Goal: Task Accomplishment & Management: Complete application form

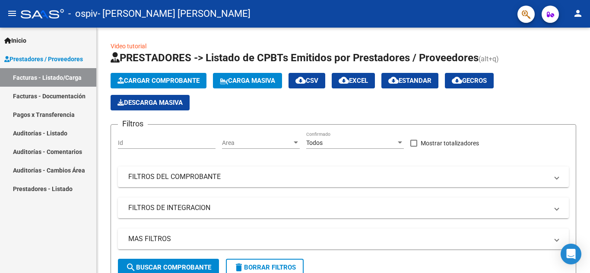
click at [70, 73] on link "Facturas - Listado/Carga" at bounding box center [48, 77] width 96 height 19
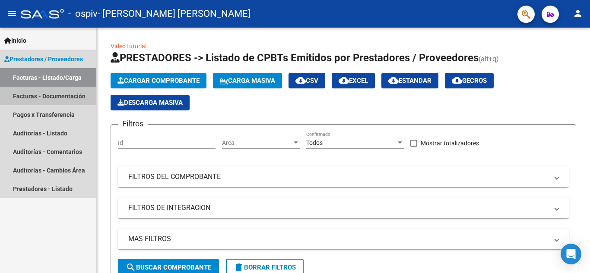
click at [65, 95] on link "Facturas - Documentación" at bounding box center [48, 96] width 96 height 19
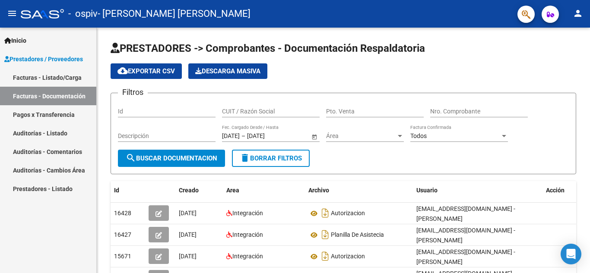
click at [60, 73] on link "Facturas - Listado/Carga" at bounding box center [48, 77] width 96 height 19
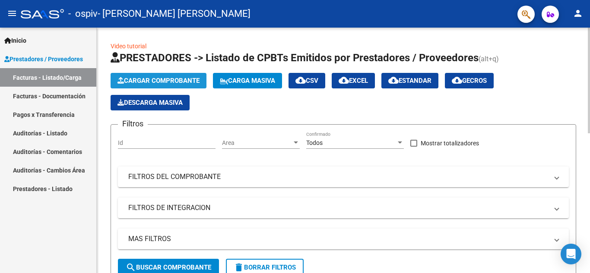
click at [162, 78] on span "Cargar Comprobante" at bounding box center [158, 81] width 82 height 8
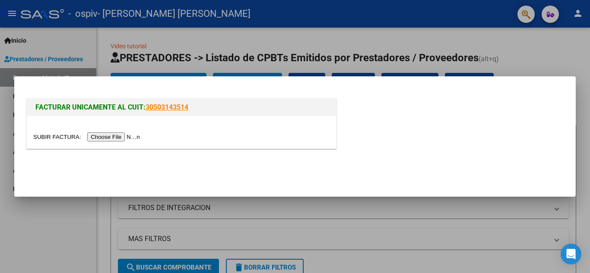
click at [121, 137] on input "file" at bounding box center [87, 137] width 109 height 9
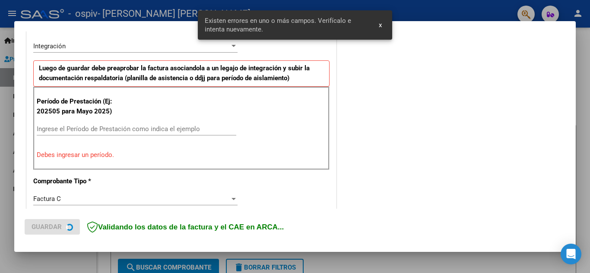
scroll to position [212, 0]
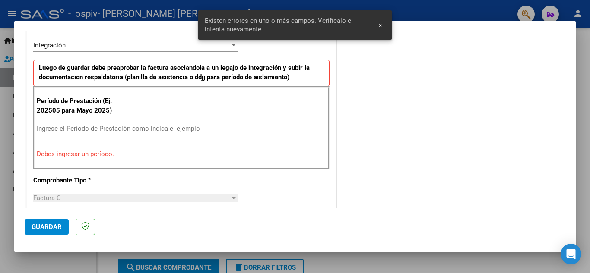
click at [132, 127] on input "Ingrese el Período de Prestación como indica el ejemplo" at bounding box center [137, 129] width 200 height 8
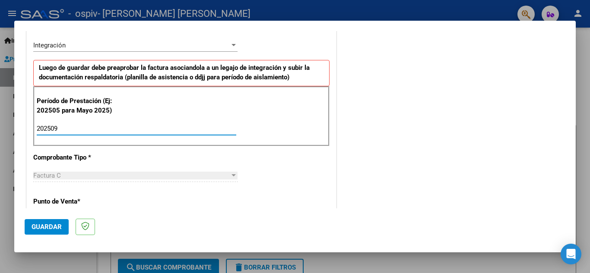
type input "202509"
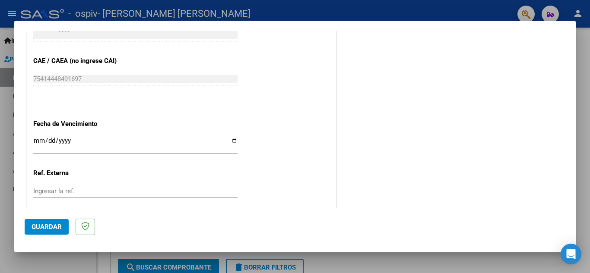
scroll to position [557, 0]
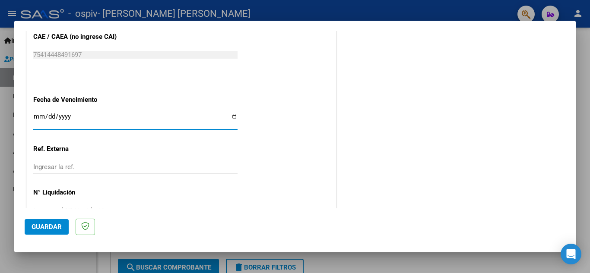
click at [36, 119] on input "Ingresar la fecha" at bounding box center [135, 120] width 204 height 14
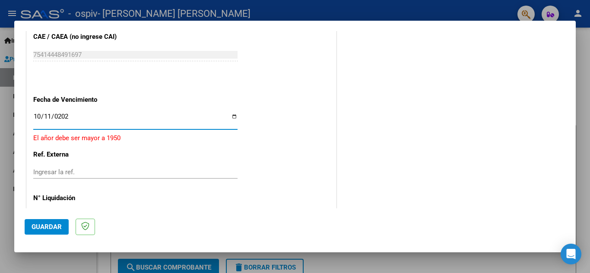
type input "[DATE]"
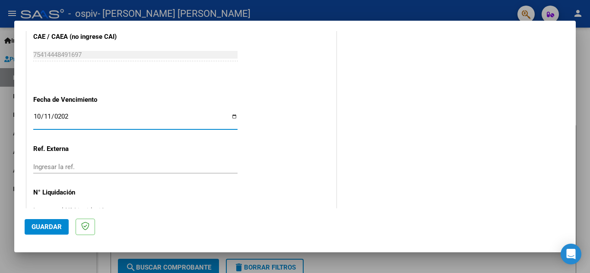
click at [39, 224] on span "Guardar" at bounding box center [47, 227] width 30 height 8
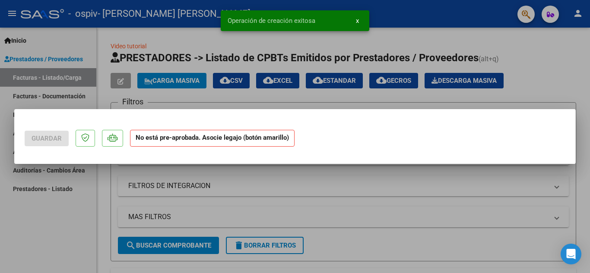
scroll to position [0, 0]
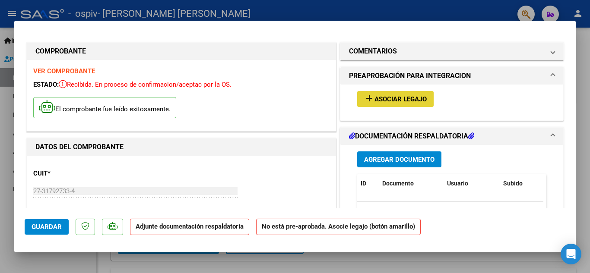
click at [374, 104] on button "add Asociar Legajo" at bounding box center [395, 99] width 76 height 16
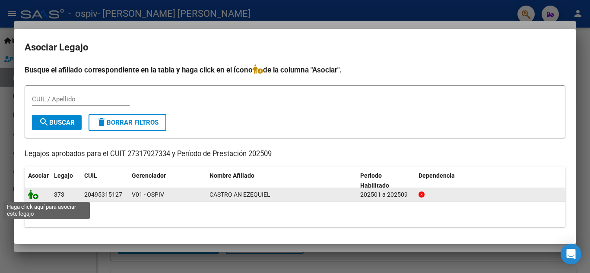
click at [31, 197] on icon at bounding box center [33, 195] width 10 height 10
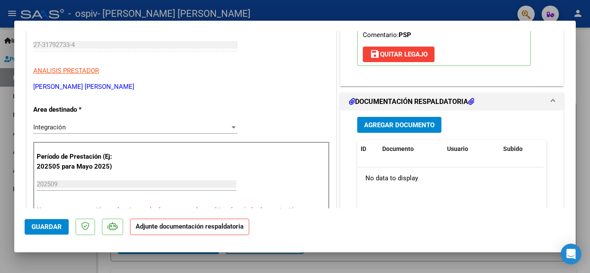
scroll to position [152, 0]
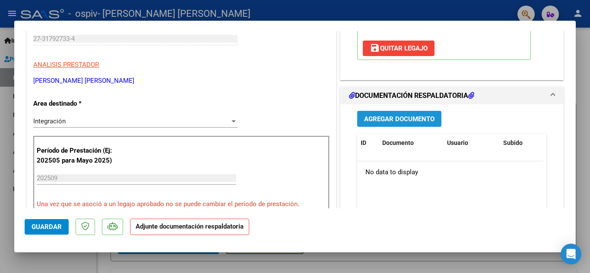
click at [396, 118] on span "Agregar Documento" at bounding box center [399, 119] width 70 height 8
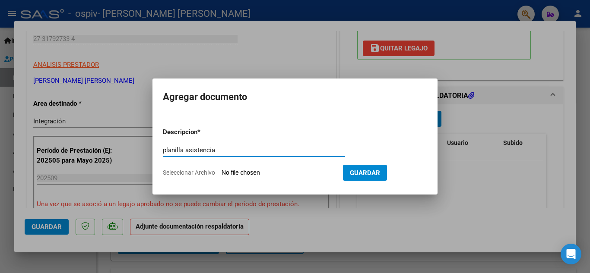
type input "planilla asistencia"
click at [286, 171] on input "Seleccionar Archivo" at bounding box center [279, 173] width 114 height 8
type input "C:\fakepath\planilla septiembre.jpg"
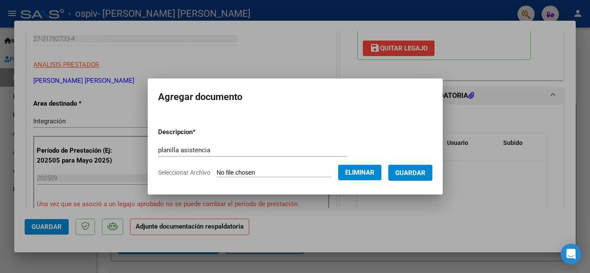
click at [420, 174] on span "Guardar" at bounding box center [410, 173] width 30 height 8
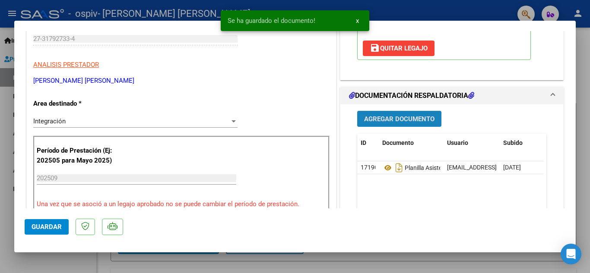
click at [388, 123] on span "Agregar Documento" at bounding box center [399, 119] width 70 height 8
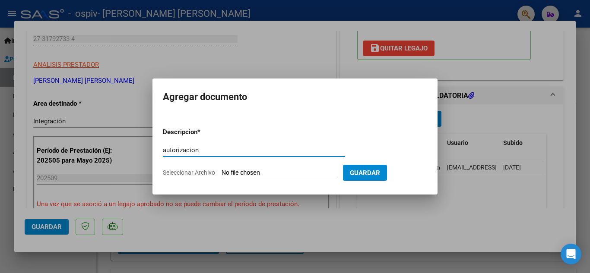
type input "autorizacion"
click at [229, 171] on input "Seleccionar Archivo" at bounding box center [279, 173] width 114 height 8
type input "C:\fakepath\[PERSON_NAME] AIN PSP 2025.pdf"
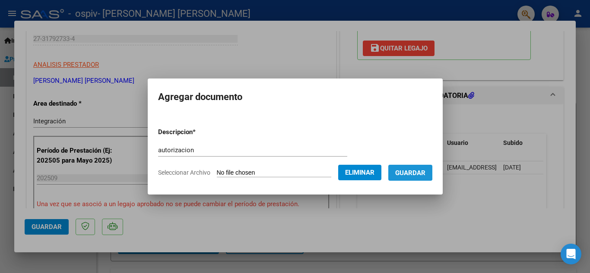
click at [410, 170] on span "Guardar" at bounding box center [410, 173] width 30 height 8
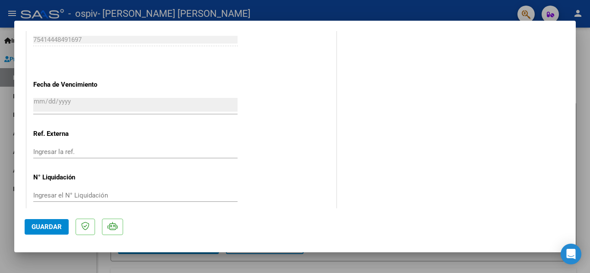
scroll to position [596, 0]
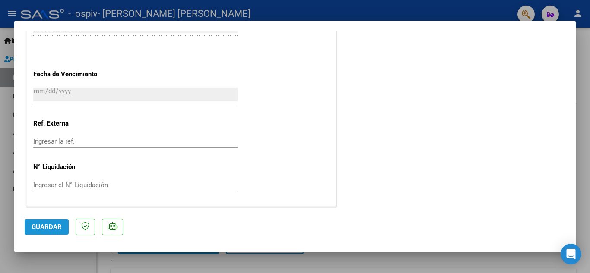
click at [48, 224] on span "Guardar" at bounding box center [47, 227] width 30 height 8
click at [44, 227] on span "Guardar" at bounding box center [47, 227] width 30 height 8
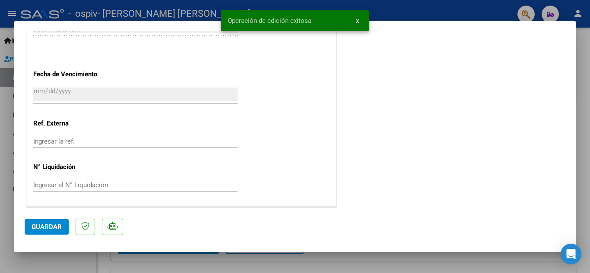
click at [590, 104] on div at bounding box center [295, 136] width 590 height 273
type input "$ 0,00"
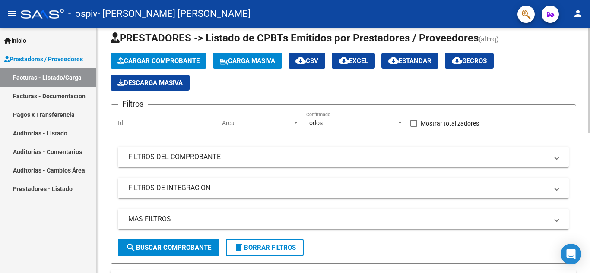
scroll to position [0, 0]
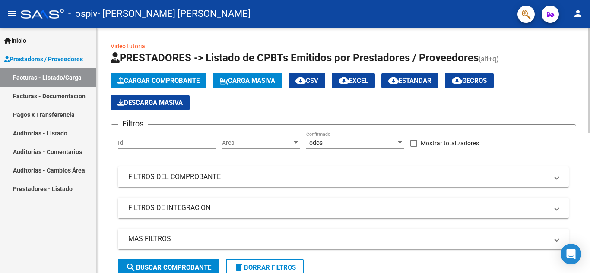
click at [590, 51] on div at bounding box center [589, 81] width 2 height 106
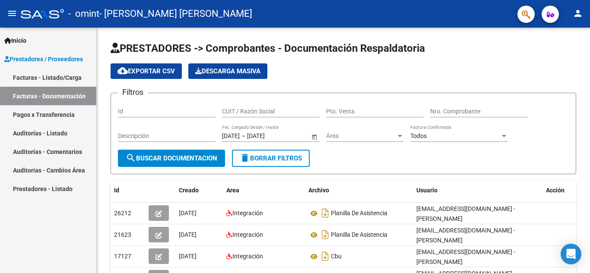
click at [46, 76] on link "Facturas - Listado/Carga" at bounding box center [48, 77] width 96 height 19
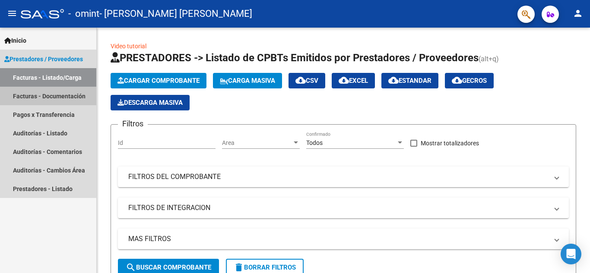
click at [63, 99] on link "Facturas - Documentación" at bounding box center [48, 96] width 96 height 19
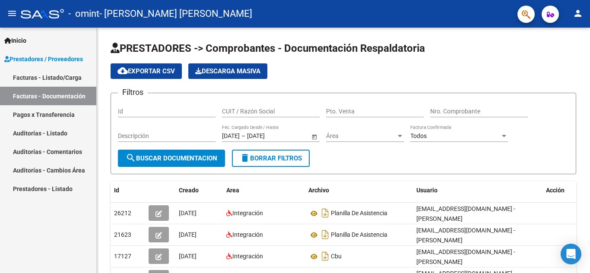
click at [58, 78] on link "Facturas - Listado/Carga" at bounding box center [48, 77] width 96 height 19
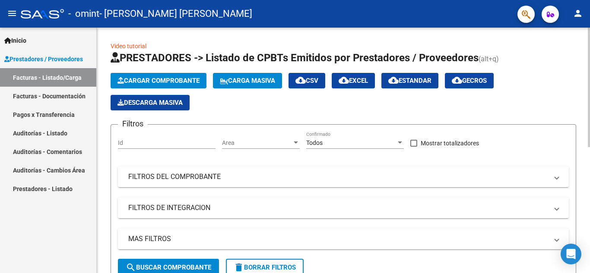
click at [164, 81] on span "Cargar Comprobante" at bounding box center [158, 81] width 82 height 8
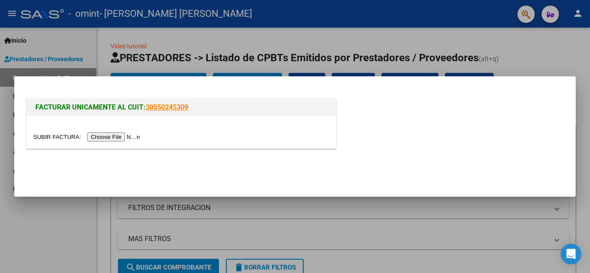
click at [115, 140] on input "file" at bounding box center [87, 137] width 109 height 9
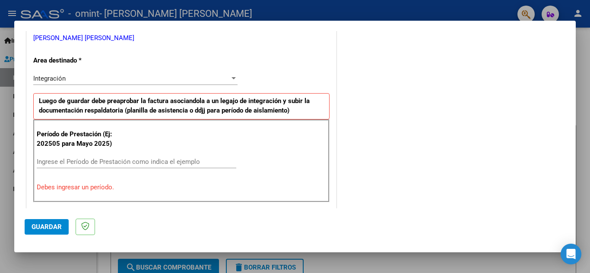
scroll to position [183, 0]
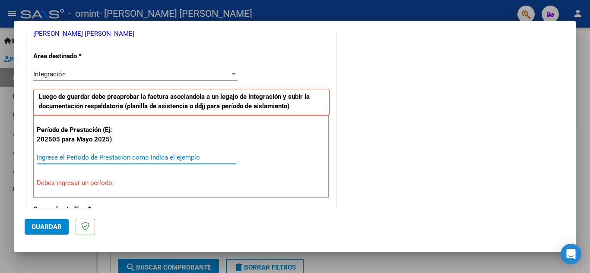
click at [130, 158] on input "Ingrese el Período de Prestación como indica el ejemplo" at bounding box center [137, 158] width 200 height 8
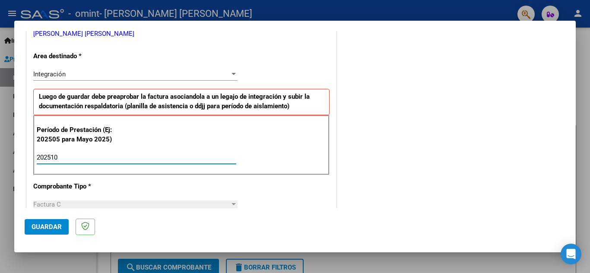
type input "202510"
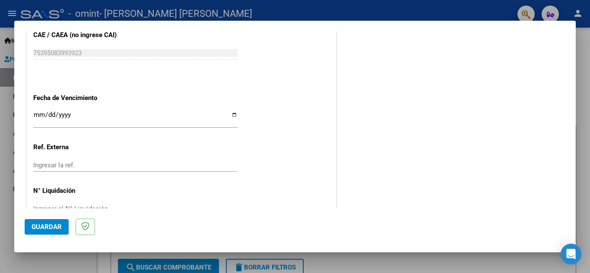
scroll to position [561, 0]
click at [36, 111] on input "Ingresar la fecha" at bounding box center [135, 117] width 204 height 14
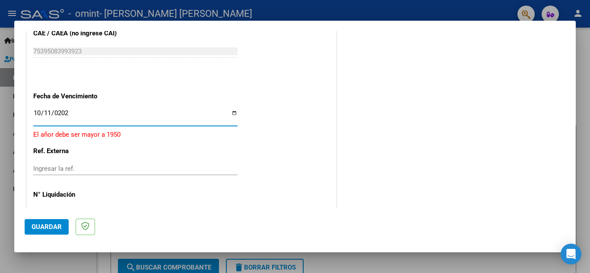
type input "[DATE]"
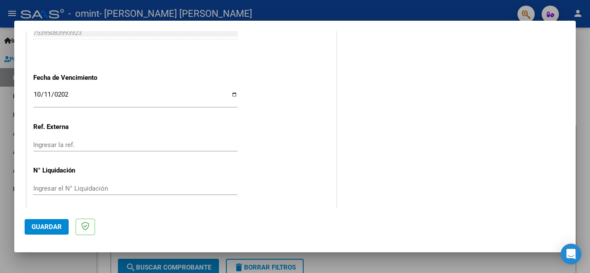
scroll to position [583, 0]
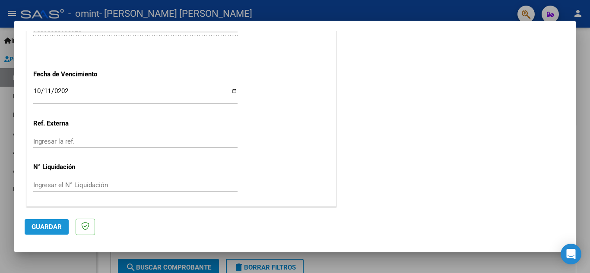
click at [48, 228] on span "Guardar" at bounding box center [47, 227] width 30 height 8
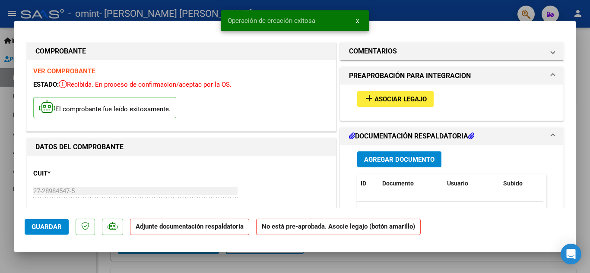
click at [382, 104] on button "add Asociar Legajo" at bounding box center [395, 99] width 76 height 16
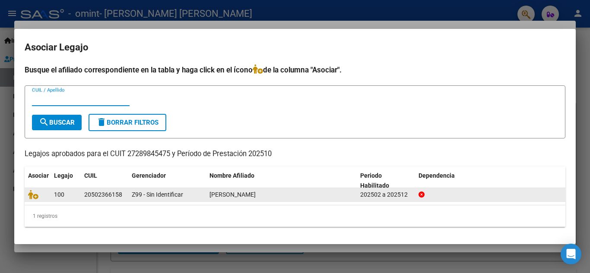
click at [27, 192] on datatable-body-cell at bounding box center [38, 194] width 26 height 13
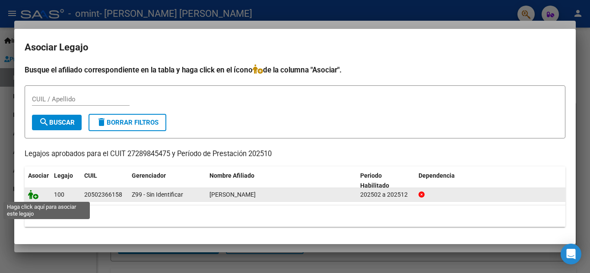
click at [32, 192] on icon at bounding box center [33, 195] width 10 height 10
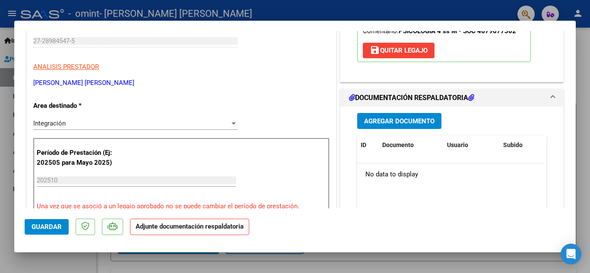
scroll to position [173, 0]
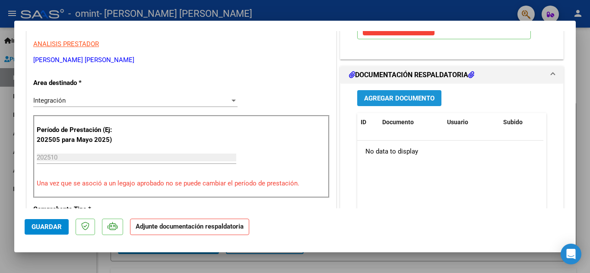
click at [390, 102] on span "Agregar Documento" at bounding box center [399, 99] width 70 height 8
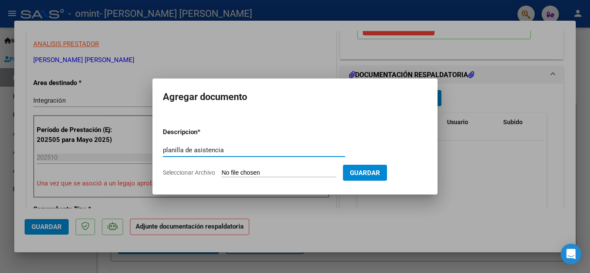
type input "planilla de asistencia"
click at [227, 169] on input "Seleccionar Archivo" at bounding box center [279, 173] width 114 height 8
type input "C:\fakepath\planilla septiembre.jpg"
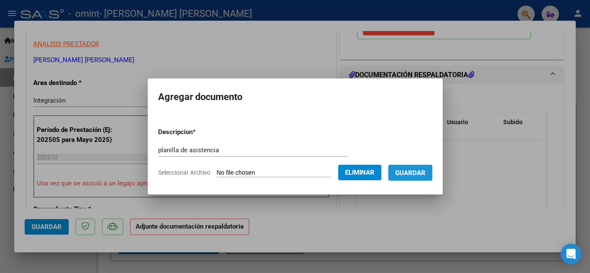
click at [425, 174] on span "Guardar" at bounding box center [410, 173] width 30 height 8
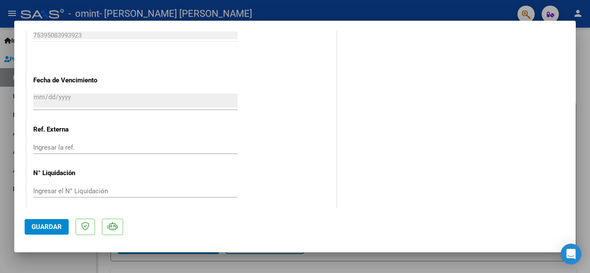
scroll to position [596, 0]
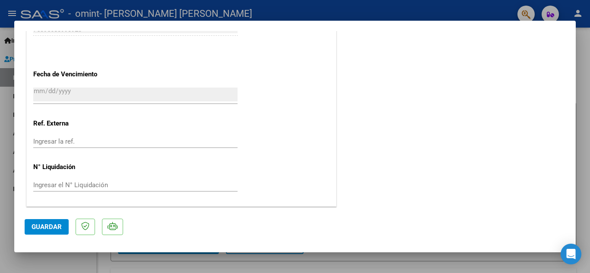
click at [44, 224] on span "Guardar" at bounding box center [47, 227] width 30 height 8
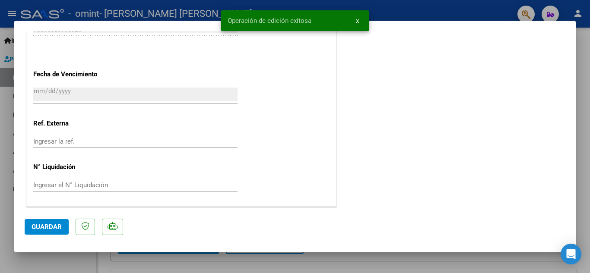
scroll to position [440, 0]
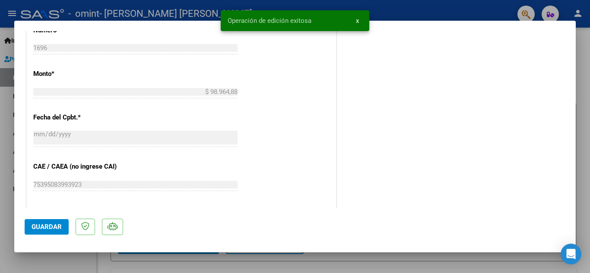
click at [590, 127] on div at bounding box center [295, 136] width 590 height 273
type input "$ 0,00"
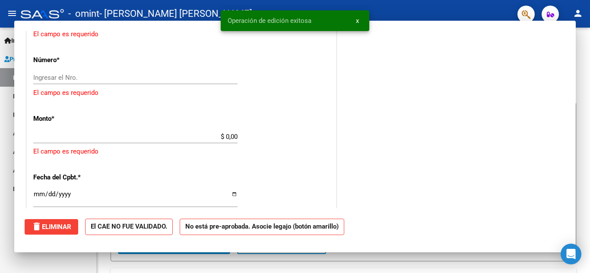
scroll to position [414, 0]
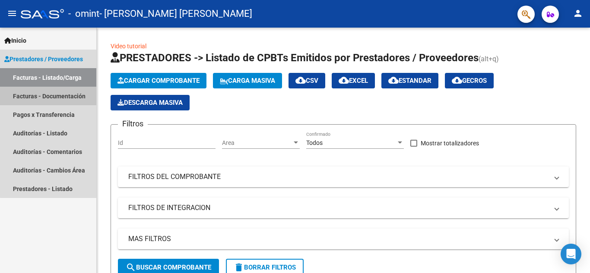
click at [70, 95] on link "Facturas - Documentación" at bounding box center [48, 96] width 96 height 19
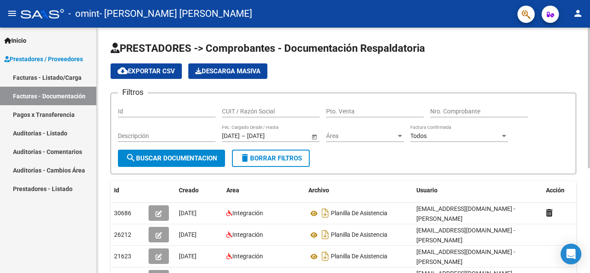
click at [590, 70] on div at bounding box center [589, 98] width 2 height 141
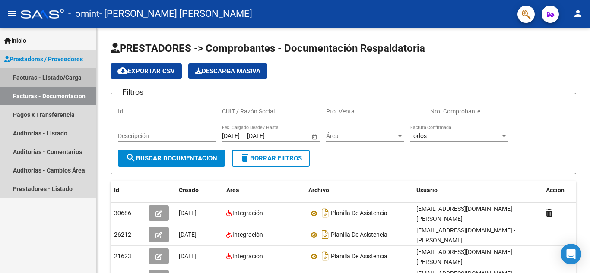
click at [57, 75] on link "Facturas - Listado/Carga" at bounding box center [48, 77] width 96 height 19
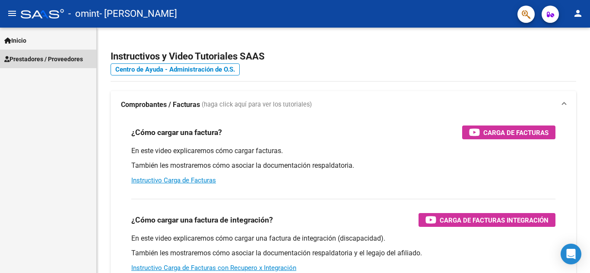
click at [67, 60] on span "Prestadores / Proveedores" at bounding box center [43, 59] width 79 height 10
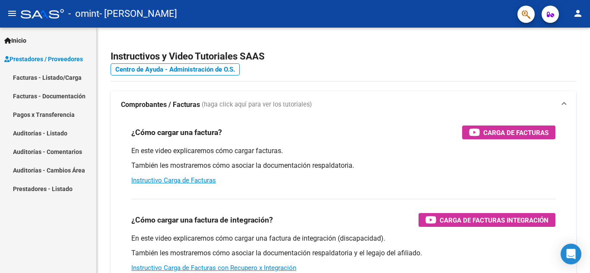
click at [65, 80] on link "Facturas - Listado/Carga" at bounding box center [48, 77] width 96 height 19
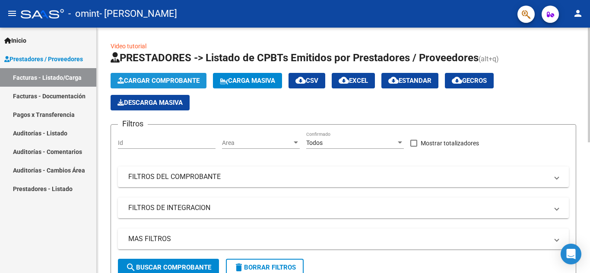
click at [186, 78] on span "Cargar Comprobante" at bounding box center [158, 81] width 82 height 8
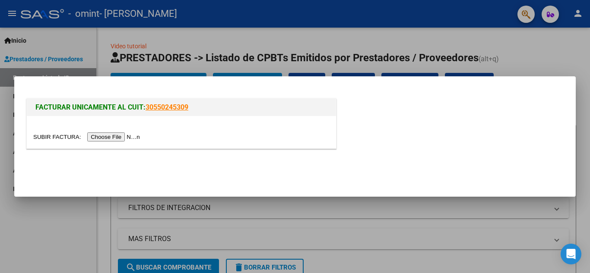
click at [112, 139] on input "file" at bounding box center [87, 137] width 109 height 9
click at [528, 76] on mat-dialog-container "FACTURAR UNICAMENTE AL CUIT: 30550245309" at bounding box center [295, 136] width 562 height 121
click at [563, 39] on div at bounding box center [295, 136] width 590 height 273
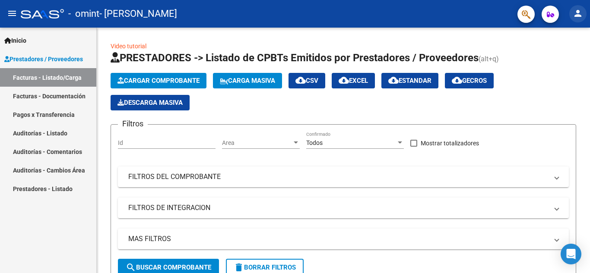
click at [582, 13] on mat-icon "person" at bounding box center [578, 13] width 10 height 10
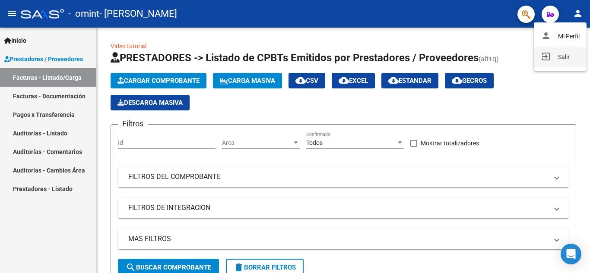
click at [557, 58] on button "exit_to_app Salir" at bounding box center [560, 57] width 53 height 21
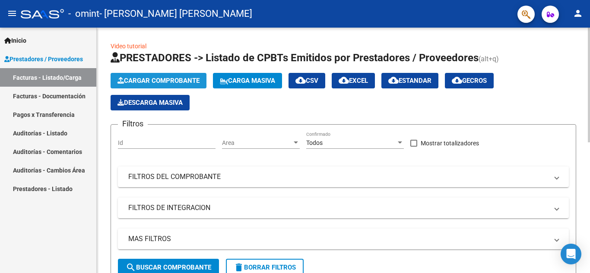
click at [145, 81] on span "Cargar Comprobante" at bounding box center [158, 81] width 82 height 8
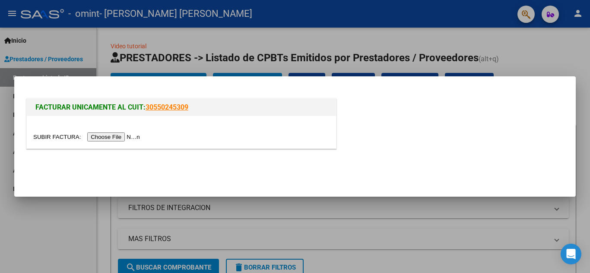
click at [485, 55] on div at bounding box center [295, 136] width 590 height 273
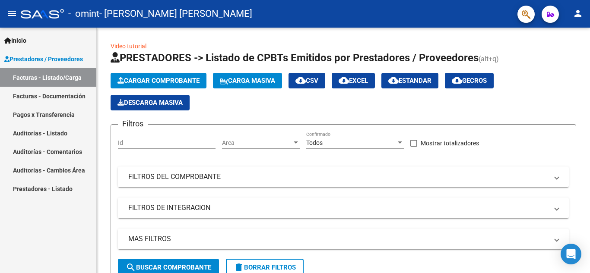
click at [62, 94] on link "Facturas - Documentación" at bounding box center [48, 96] width 96 height 19
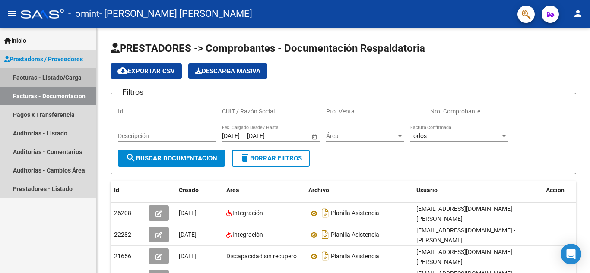
click at [65, 73] on link "Facturas - Listado/Carga" at bounding box center [48, 77] width 96 height 19
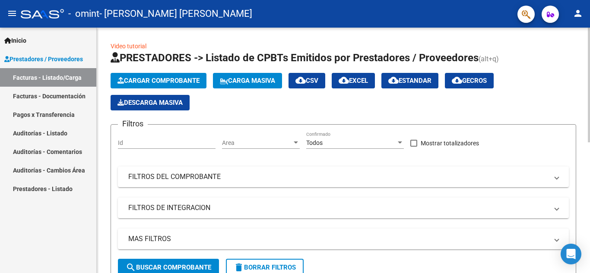
click at [174, 80] on span "Cargar Comprobante" at bounding box center [158, 81] width 82 height 8
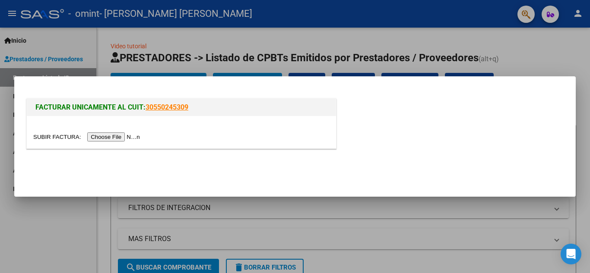
click at [115, 138] on input "file" at bounding box center [87, 137] width 109 height 9
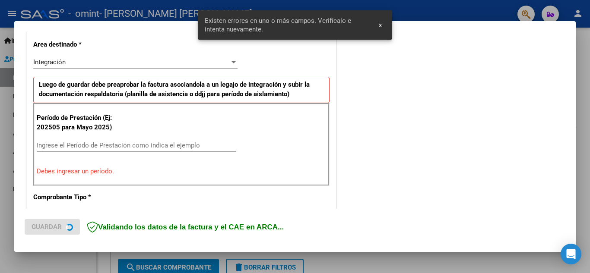
scroll to position [212, 0]
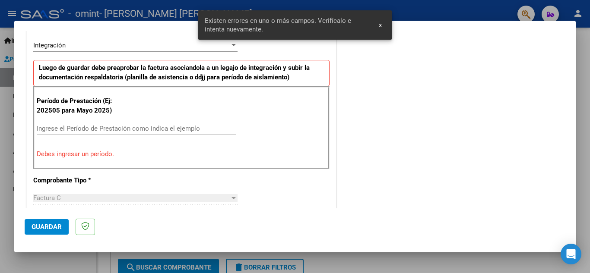
click at [70, 129] on input "Ingrese el Período de Prestación como indica el ejemplo" at bounding box center [137, 129] width 200 height 8
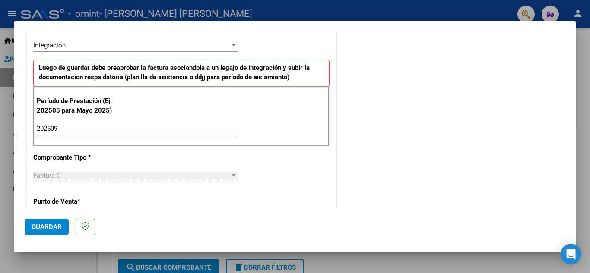
type input "202509"
click at [48, 225] on span "Guardar" at bounding box center [47, 227] width 30 height 8
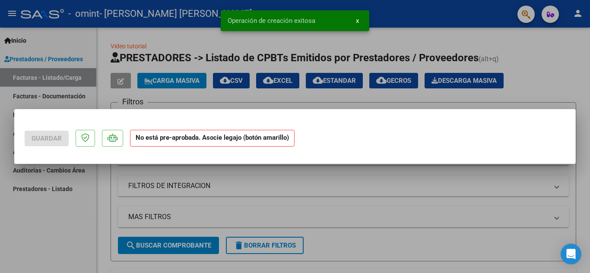
scroll to position [0, 0]
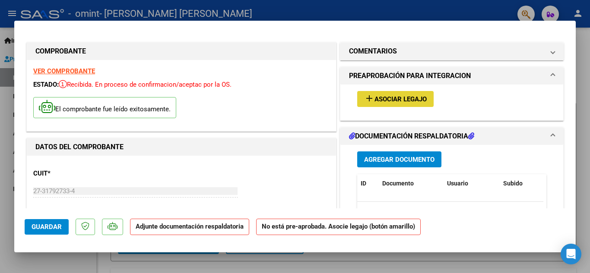
click at [405, 98] on span "Asociar Legajo" at bounding box center [401, 99] width 52 height 8
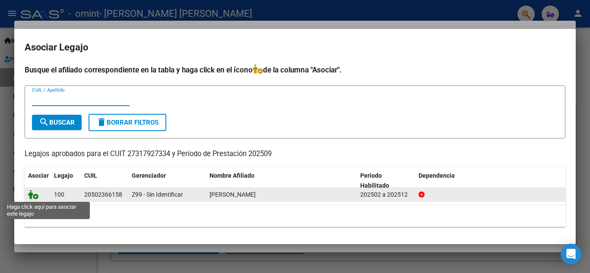
click at [34, 196] on icon at bounding box center [33, 195] width 10 height 10
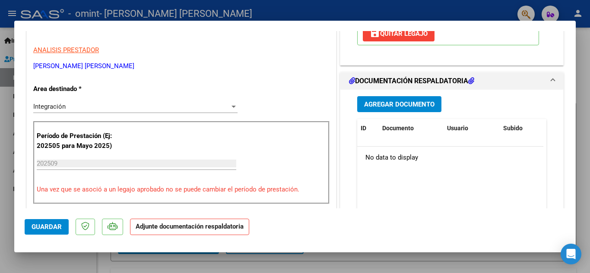
scroll to position [138, 0]
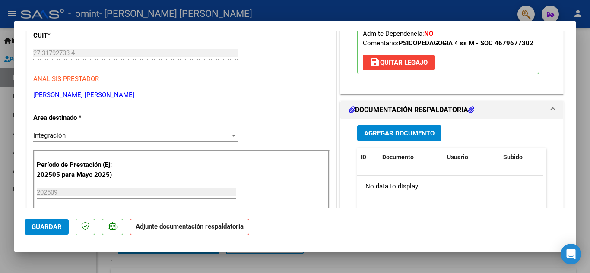
click at [405, 129] on span "Agregar Documento" at bounding box center [399, 133] width 70 height 8
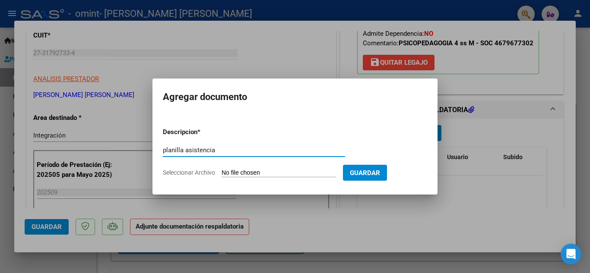
type input "planilla asistencia"
click at [260, 175] on input "Seleccionar Archivo" at bounding box center [279, 173] width 114 height 8
click at [250, 153] on input "planilla asistencia" at bounding box center [254, 150] width 182 height 8
click at [298, 174] on input "Seleccionar Archivo" at bounding box center [279, 173] width 114 height 8
type input "C:\fakepath\planilla septiembre.jpg"
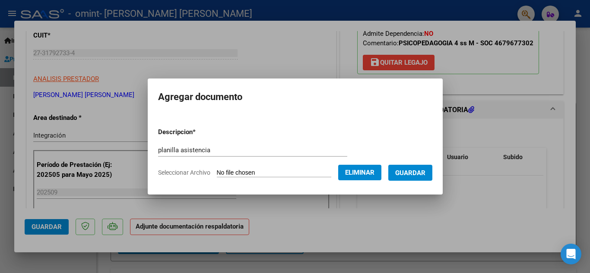
click at [424, 178] on button "Guardar" at bounding box center [410, 173] width 44 height 16
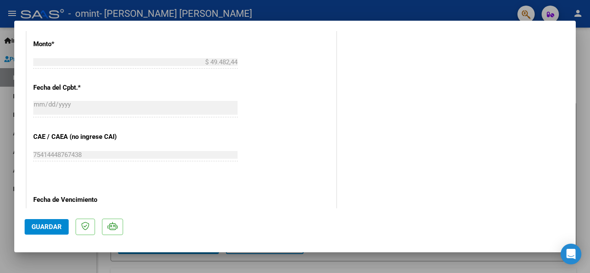
scroll to position [542, 0]
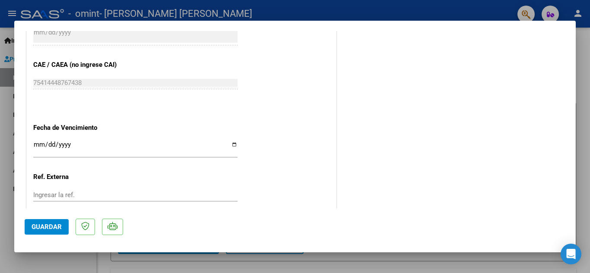
click at [53, 227] on span "Guardar" at bounding box center [47, 227] width 30 height 8
click at [586, 113] on div at bounding box center [295, 136] width 590 height 273
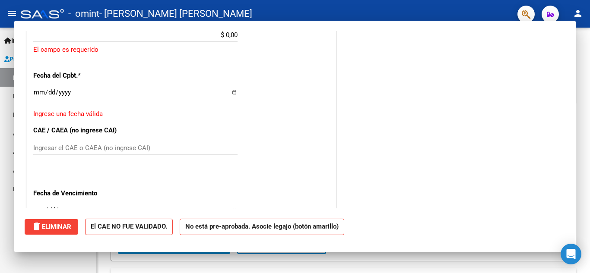
scroll to position [0, 0]
